Goal: Task Accomplishment & Management: Manage account settings

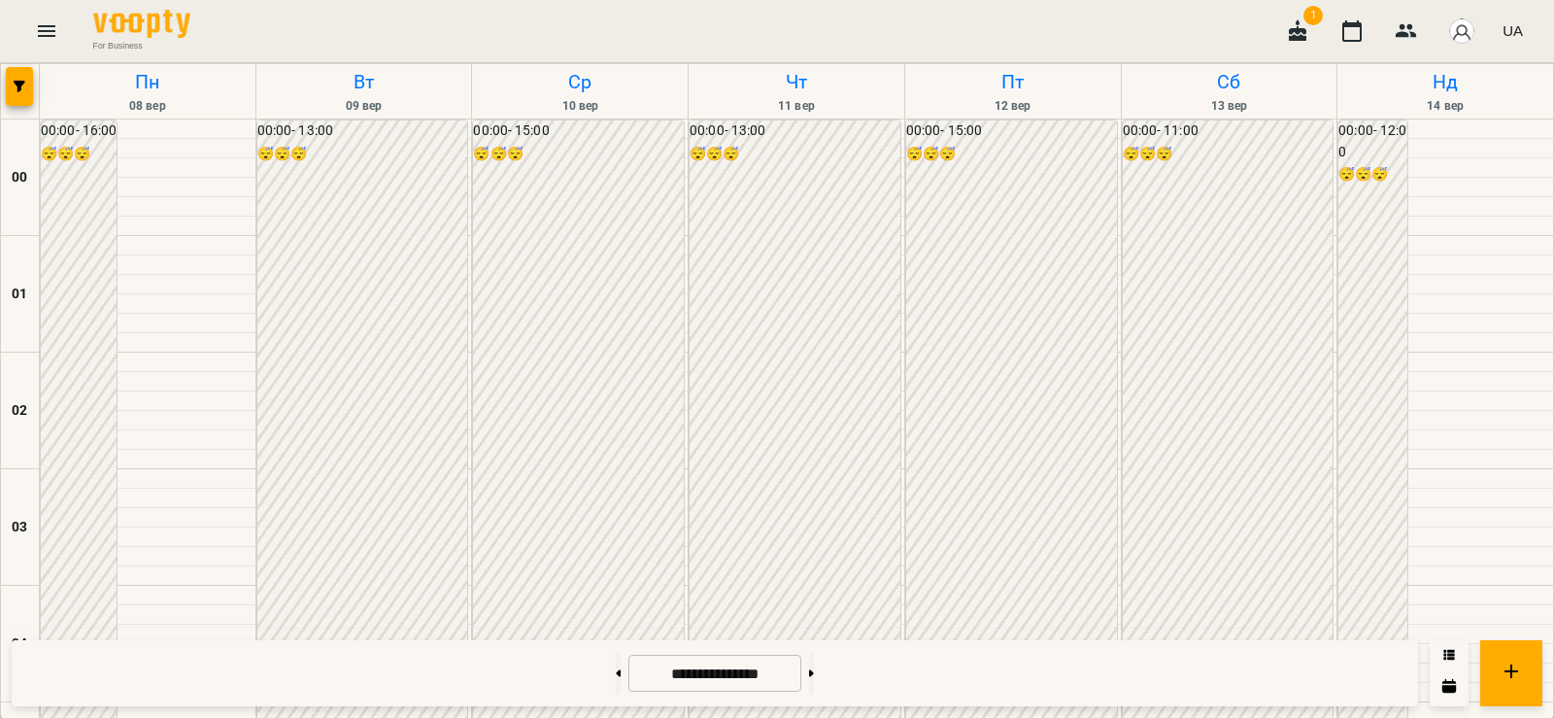
scroll to position [2286, 0]
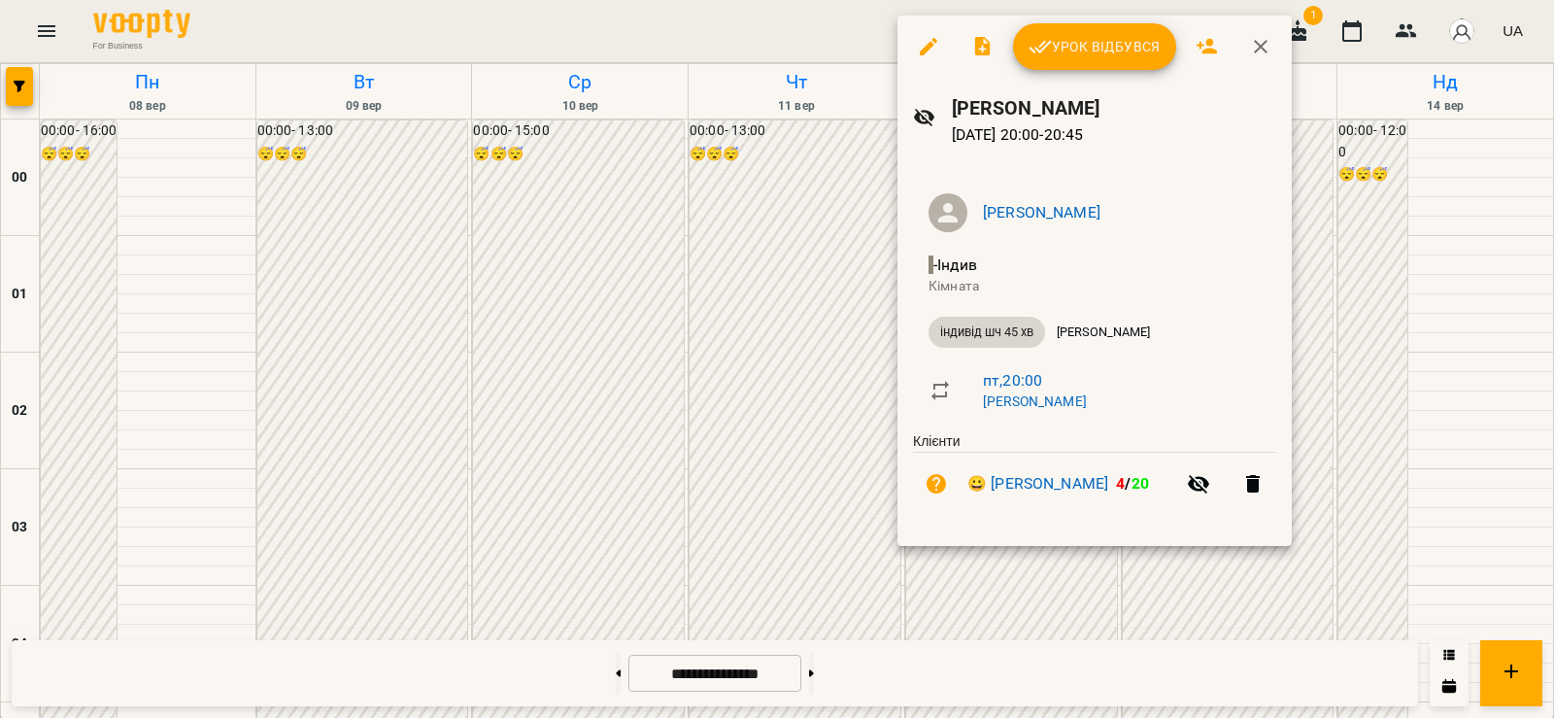
click at [1088, 52] on span "Урок відбувся" at bounding box center [1095, 46] width 132 height 23
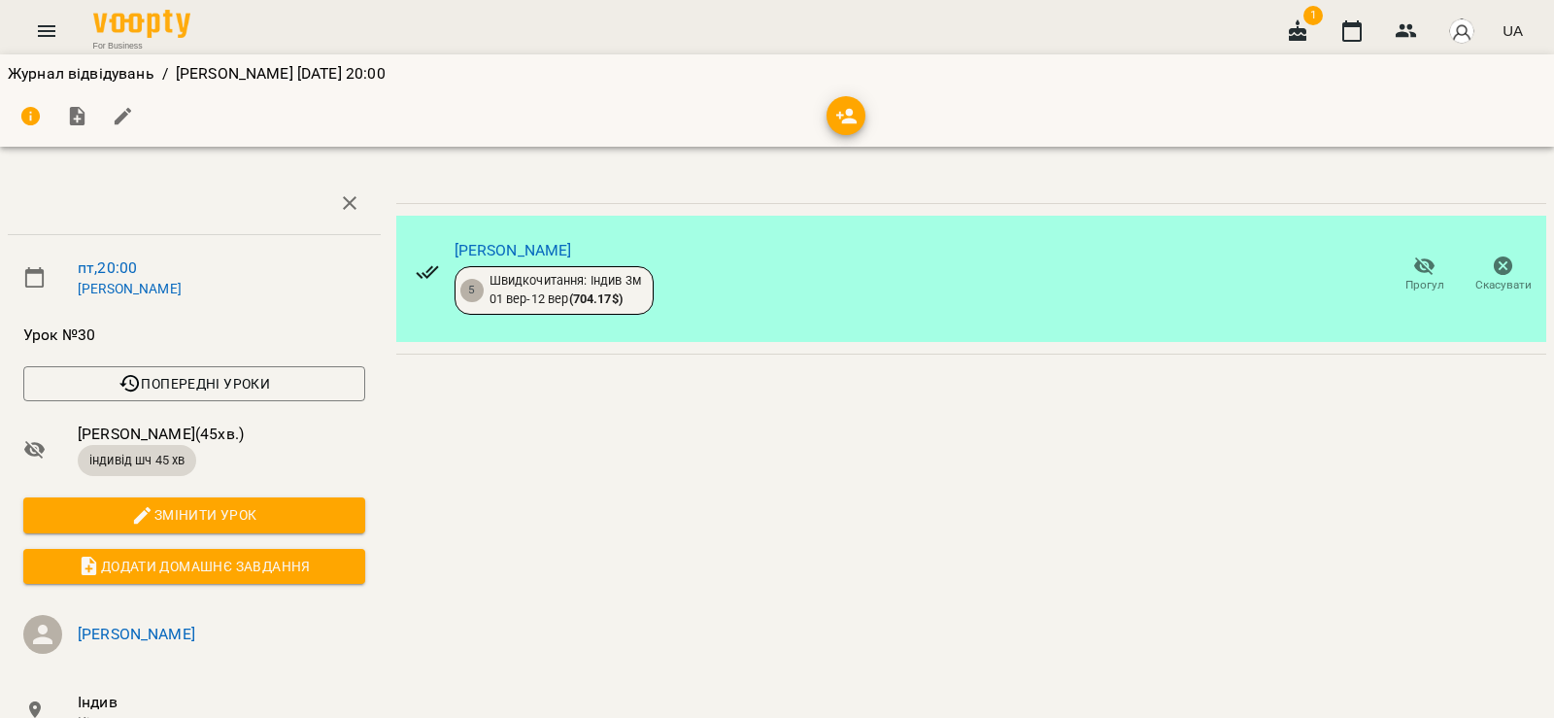
click at [1415, 273] on icon "button" at bounding box center [1424, 265] width 23 height 23
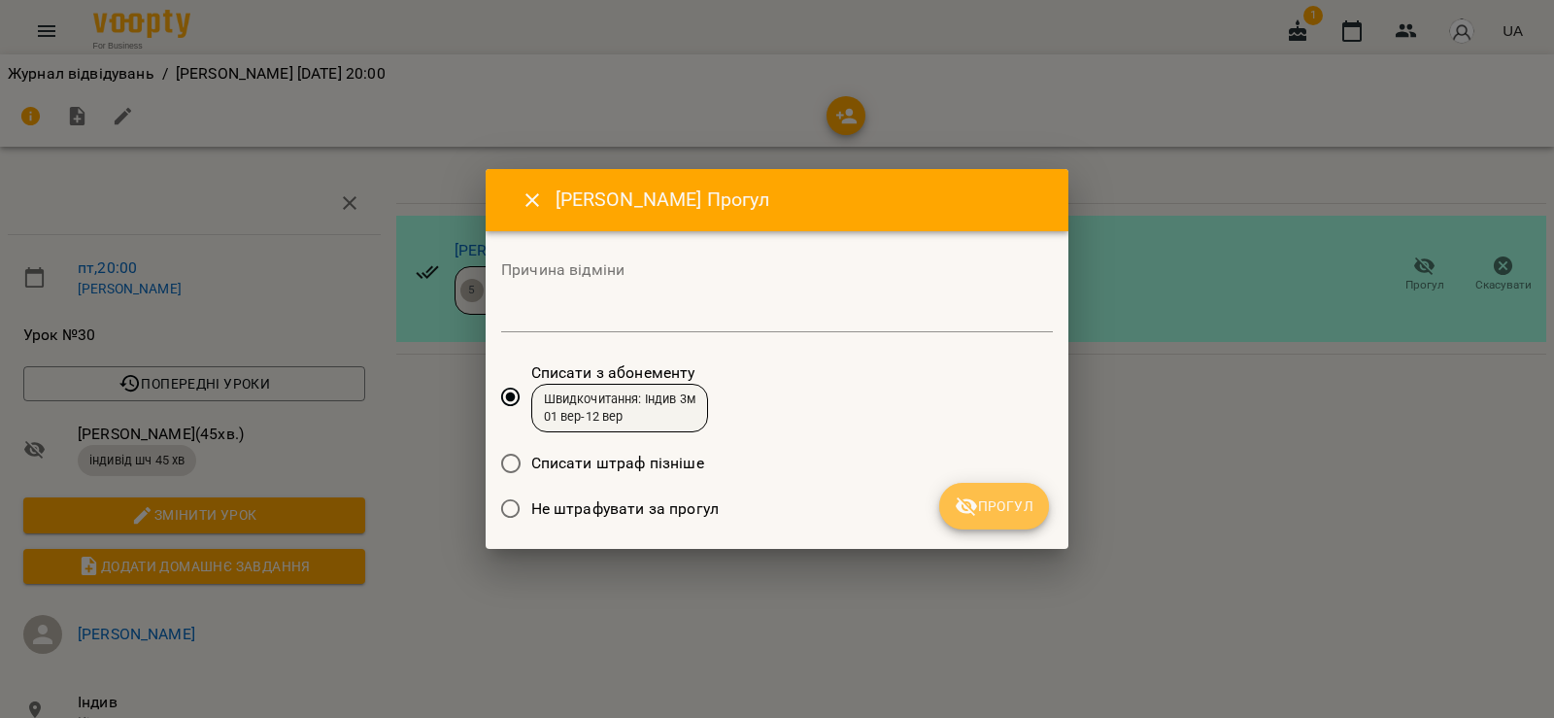
click at [1030, 492] on button "Прогул" at bounding box center [994, 506] width 110 height 47
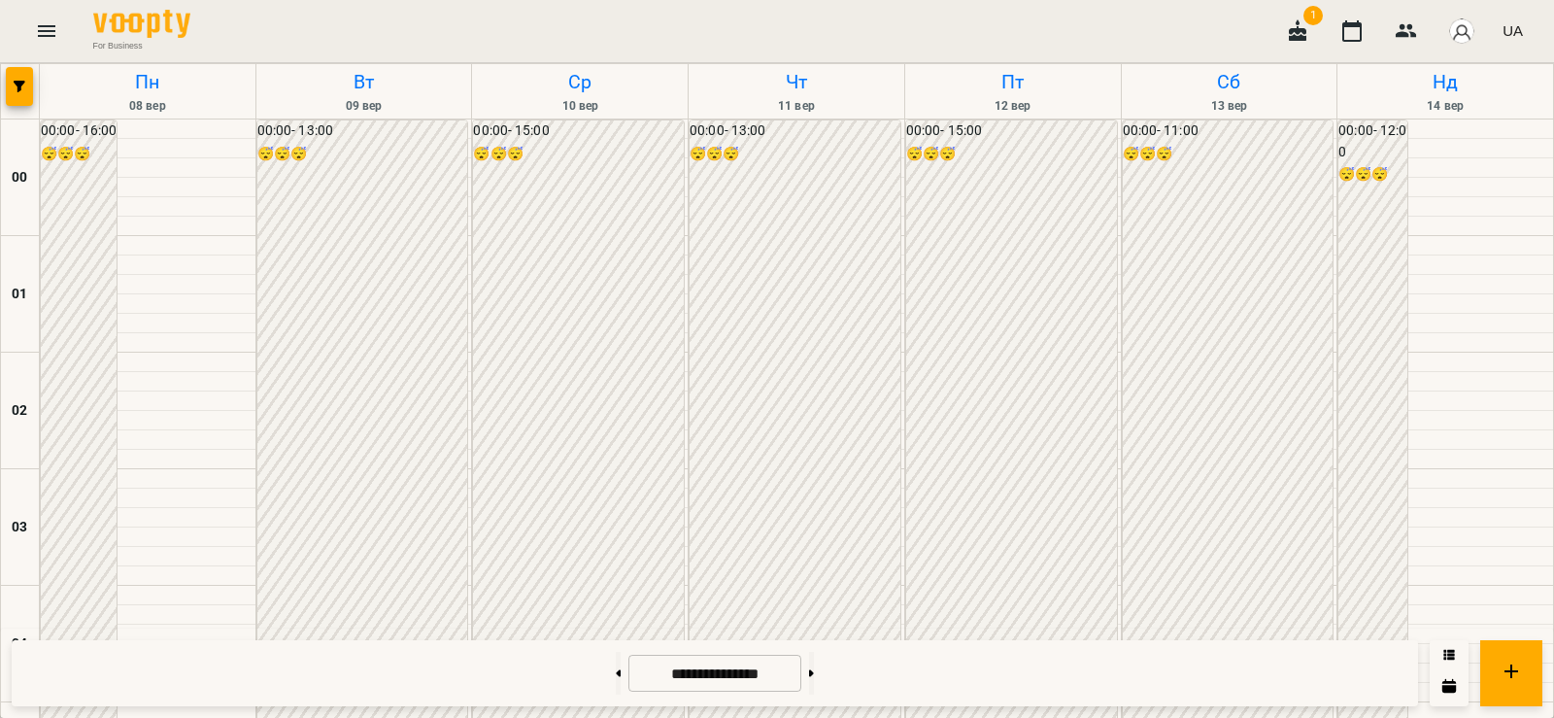
scroll to position [2286, 0]
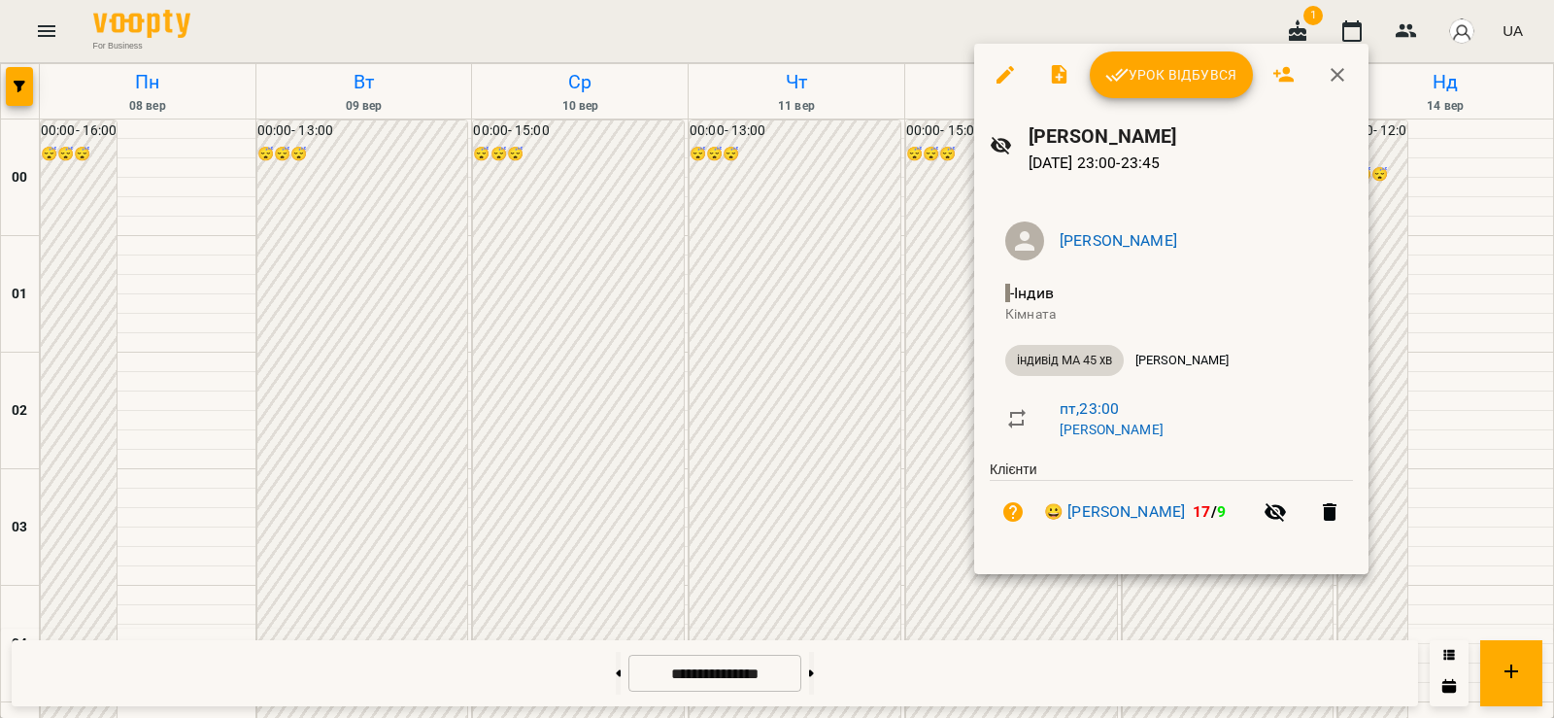
click at [1136, 84] on span "Урок відбувся" at bounding box center [1171, 74] width 132 height 23
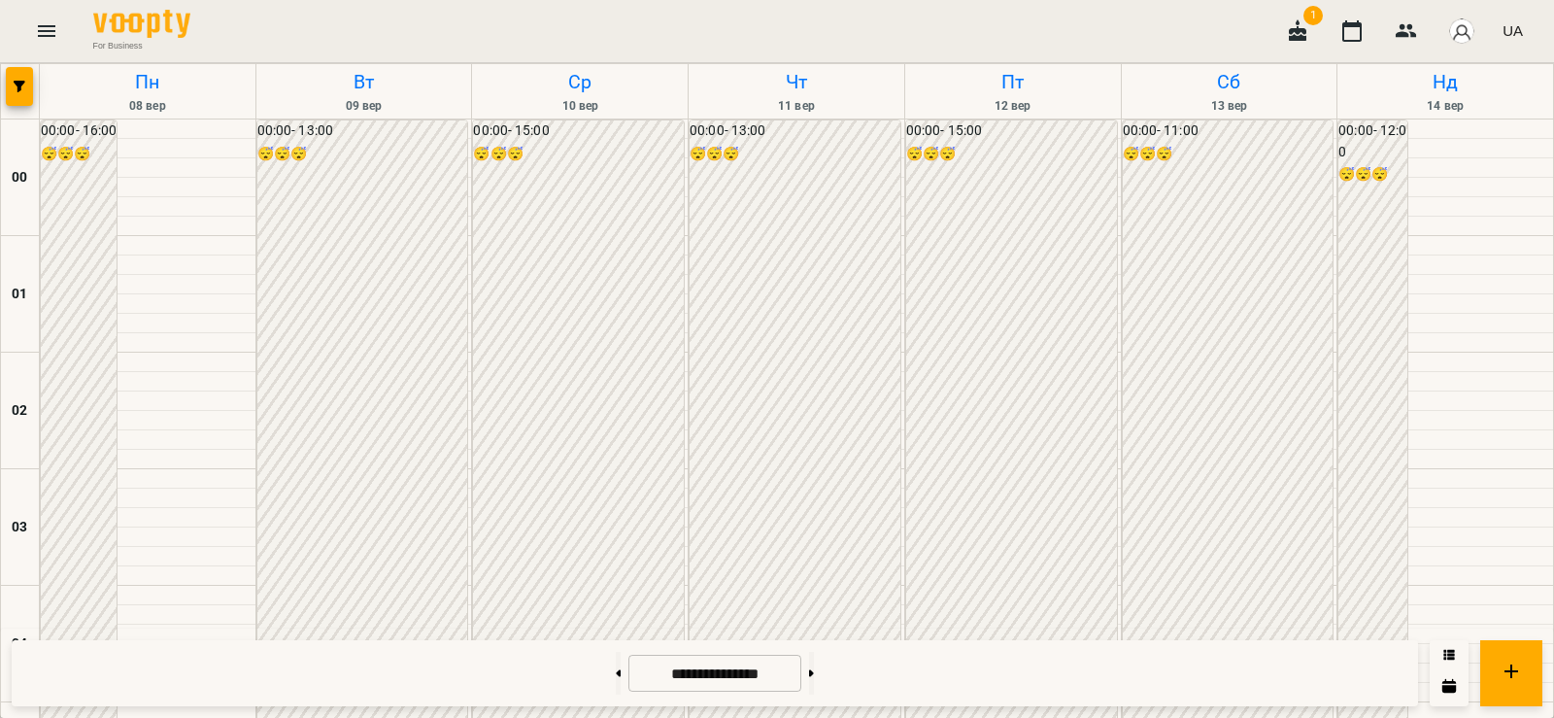
scroll to position [2286, 0]
